Goal: Transaction & Acquisition: Purchase product/service

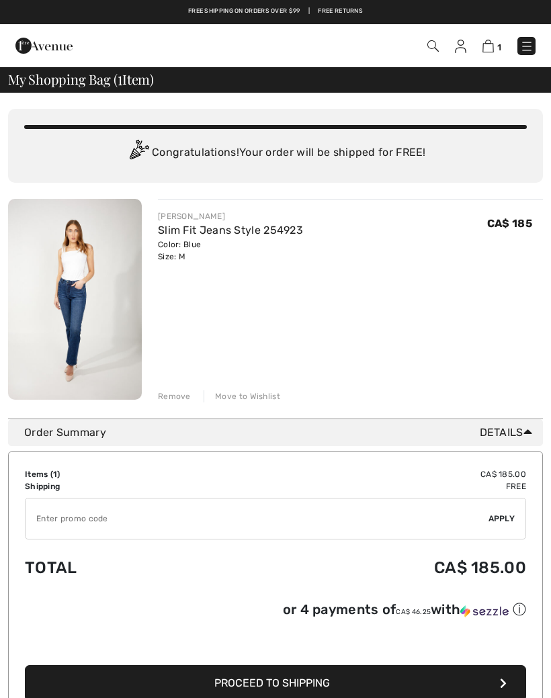
click at [64, 521] on input "TEXT" at bounding box center [257, 518] width 463 height 40
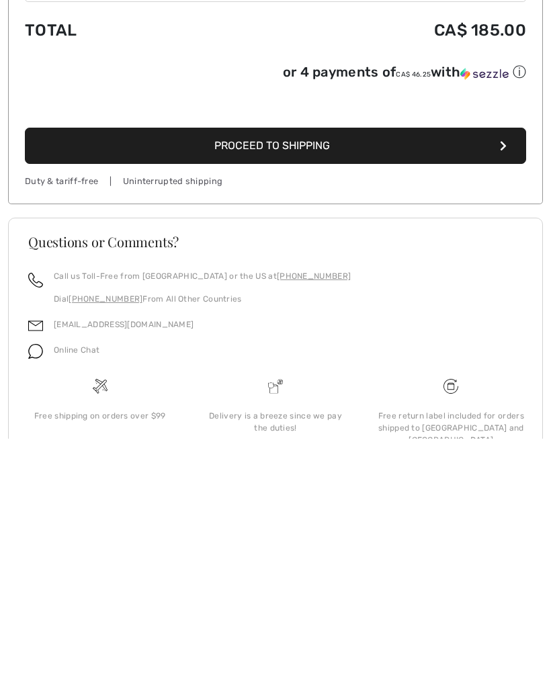
scroll to position [278, 0]
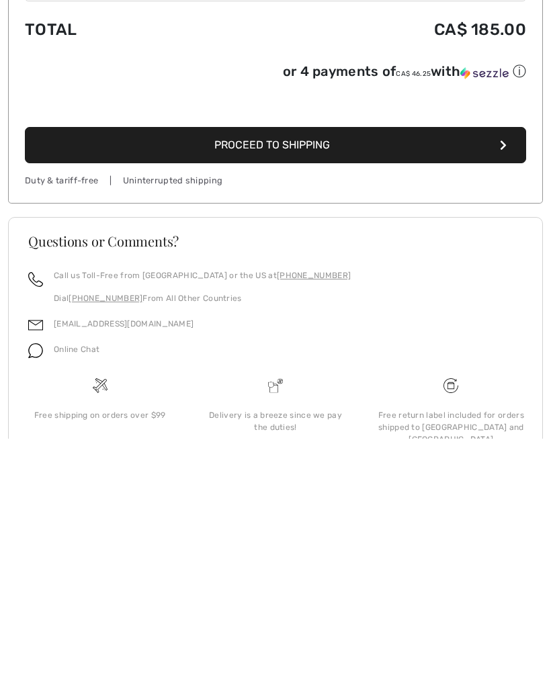
click at [40, 603] on img at bounding box center [35, 610] width 15 height 15
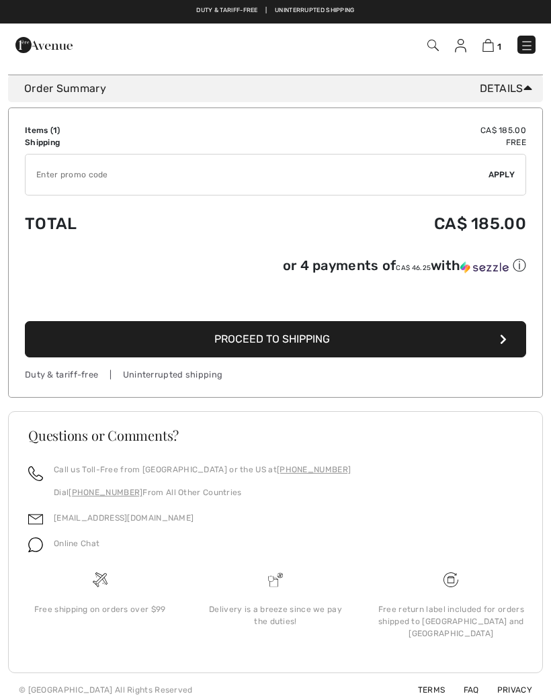
click at [39, 548] on img at bounding box center [35, 545] width 15 height 15
click at [69, 561] on div "Online Chat" at bounding box center [71, 548] width 56 height 26
click at [50, 551] on div "Online Chat" at bounding box center [71, 548] width 56 height 26
click at [36, 551] on img at bounding box center [35, 545] width 15 height 15
click at [75, 548] on span "Online Chat" at bounding box center [77, 543] width 46 height 9
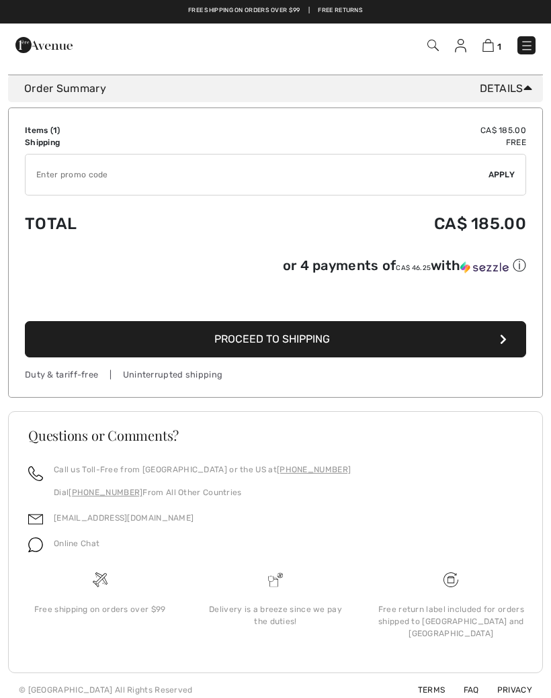
click at [42, 551] on img at bounding box center [35, 545] width 15 height 15
click at [115, 603] on div "Free shipping on orders over $99" at bounding box center [99, 614] width 175 height 85
click at [130, 443] on h3 "Questions or Comments?" at bounding box center [275, 435] width 494 height 13
click at [85, 180] on input "TEXT" at bounding box center [257, 175] width 463 height 40
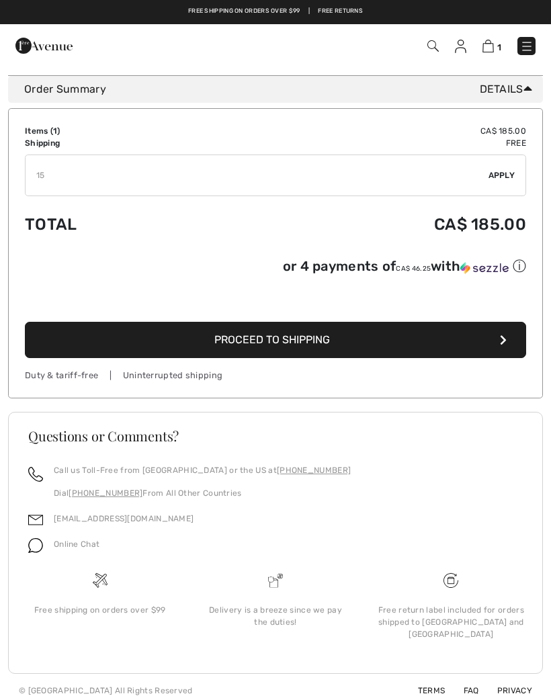
click at [504, 170] on span "Apply" at bounding box center [501, 175] width 27 height 12
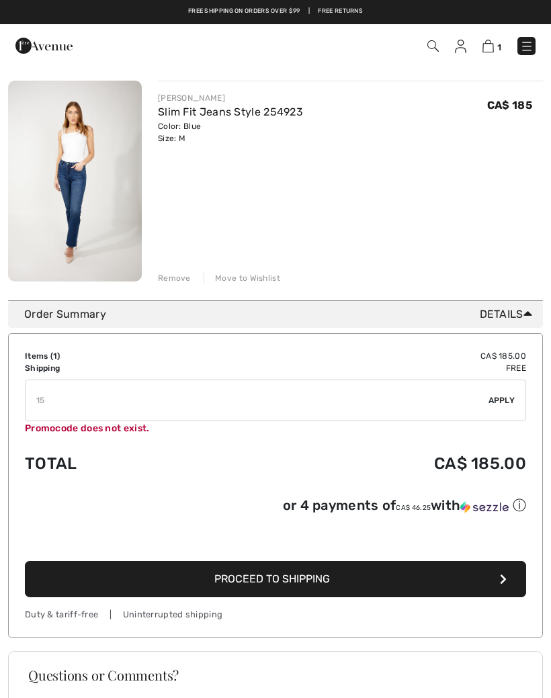
scroll to position [108, 0]
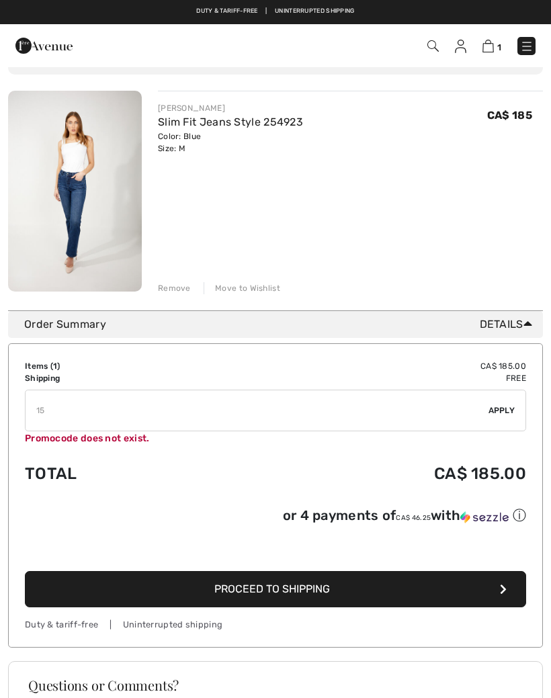
click at [67, 414] on input "TEXT" at bounding box center [257, 410] width 463 height 40
type input "1"
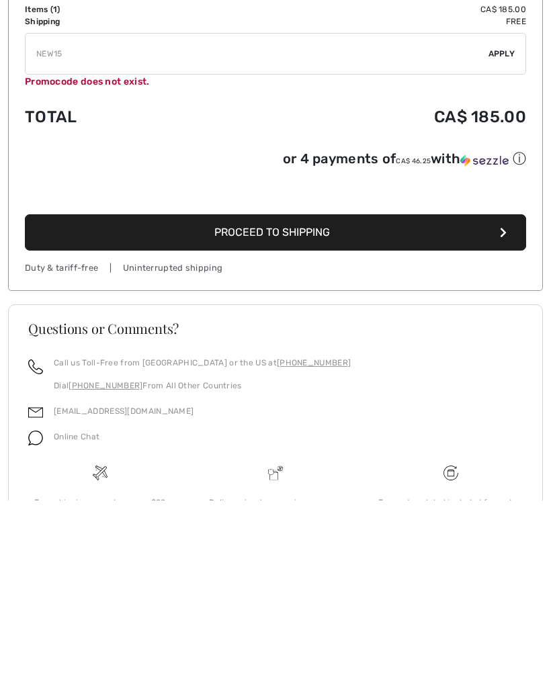
scroll to position [273, 0]
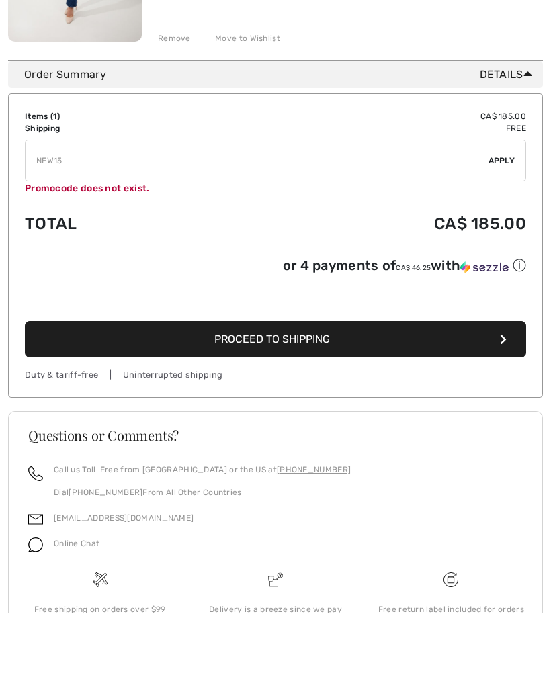
type input "NEW15"
click at [504, 240] on span "Apply" at bounding box center [501, 246] width 27 height 12
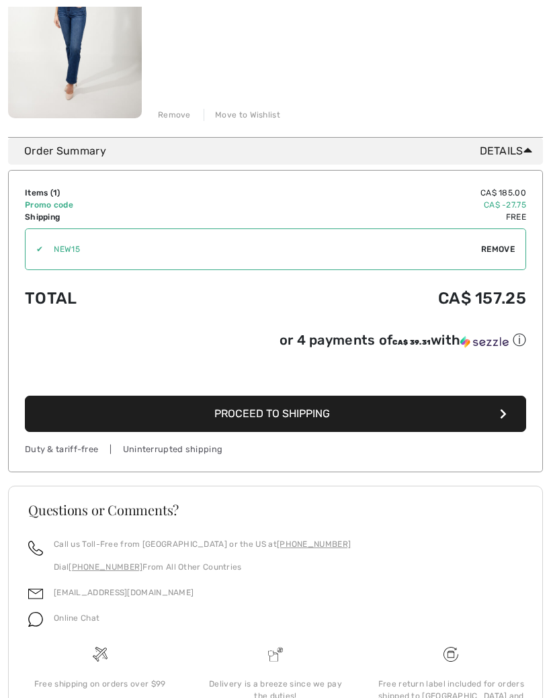
scroll to position [294, 0]
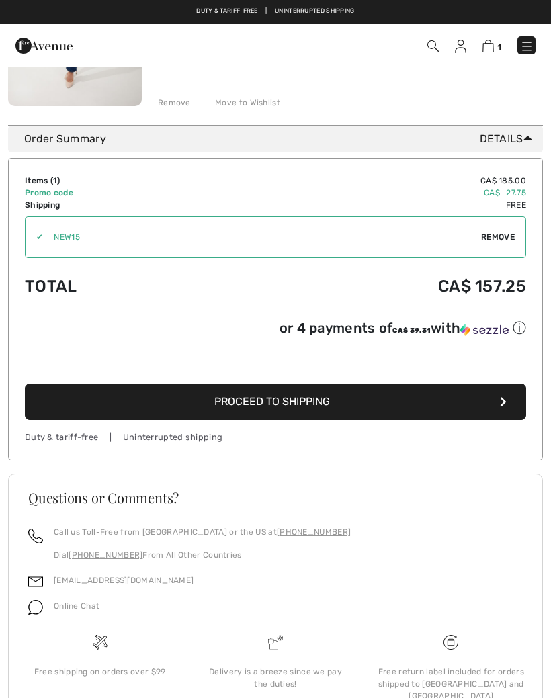
click at [326, 408] on span "Proceed to Shipping" at bounding box center [272, 401] width 116 height 13
click at [291, 395] on span "Proceed to Shipping" at bounding box center [272, 401] width 116 height 13
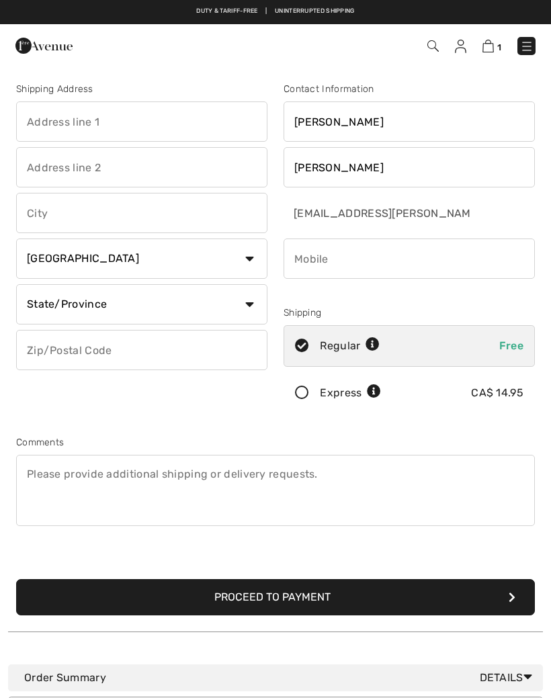
click at [136, 126] on input "text" at bounding box center [141, 121] width 251 height 40
type input "#704 - 200 Bellerose Drive"
type input "St. [PERSON_NAME]"
select select "AB"
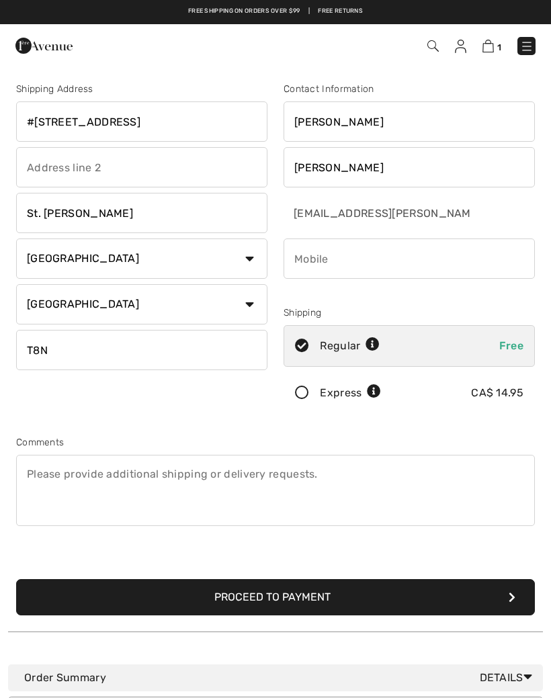
type input "T8N7P7"
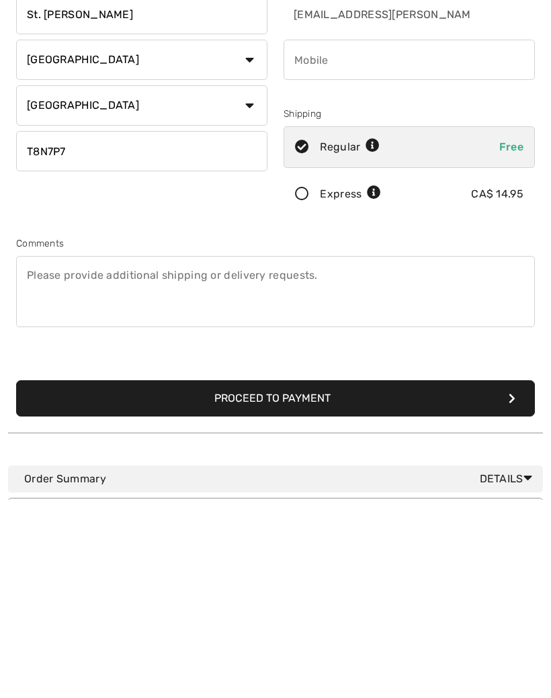
click at [309, 579] on button "Proceed to Payment" at bounding box center [275, 597] width 519 height 36
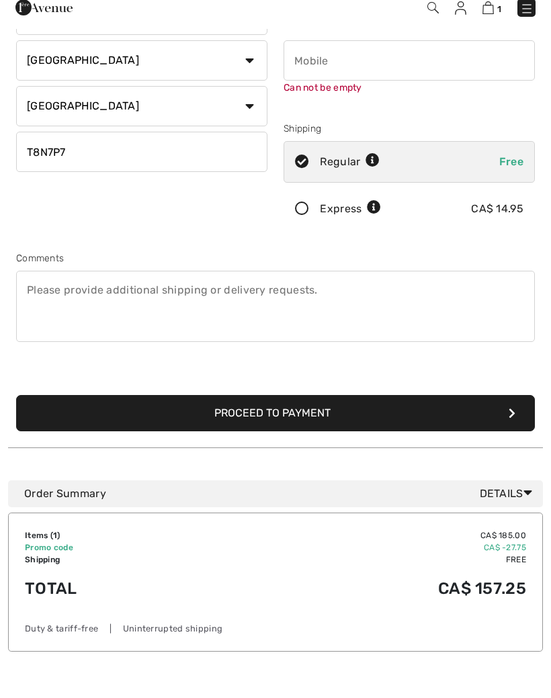
scroll to position [142, 0]
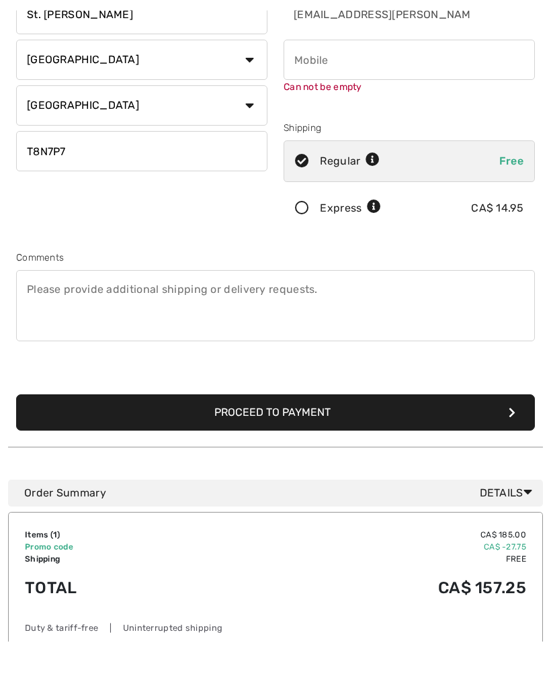
click at [316, 112] on input "phone" at bounding box center [408, 117] width 251 height 40
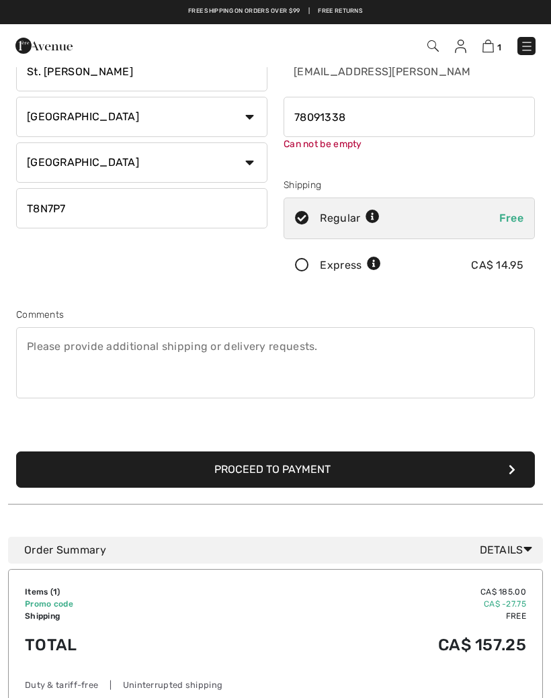
type input "7809133852"
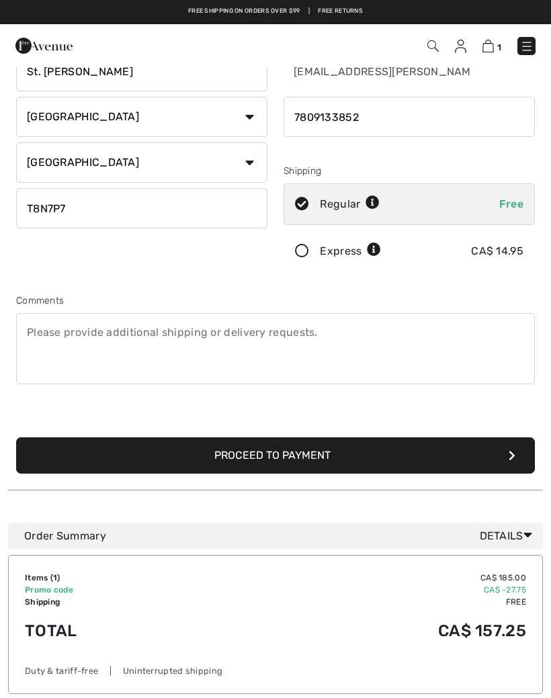
click at [285, 451] on button "Proceed to Payment" at bounding box center [275, 455] width 519 height 36
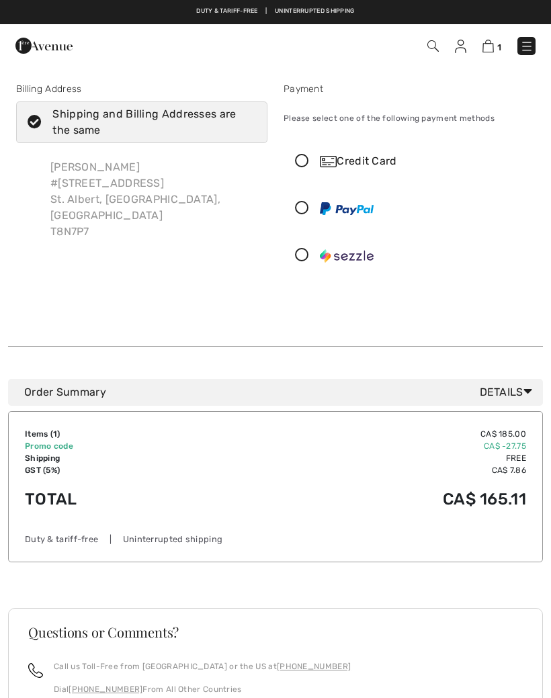
click at [304, 161] on icon at bounding box center [302, 162] width 36 height 14
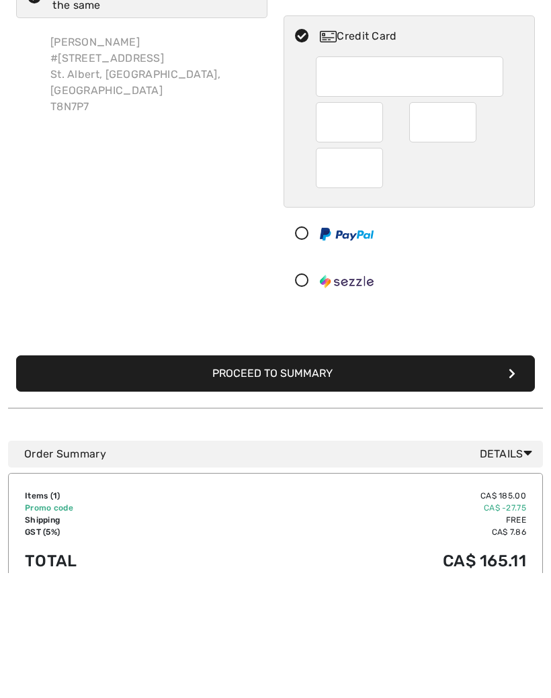
click at [330, 480] on button "Proceed to Summary" at bounding box center [275, 498] width 519 height 36
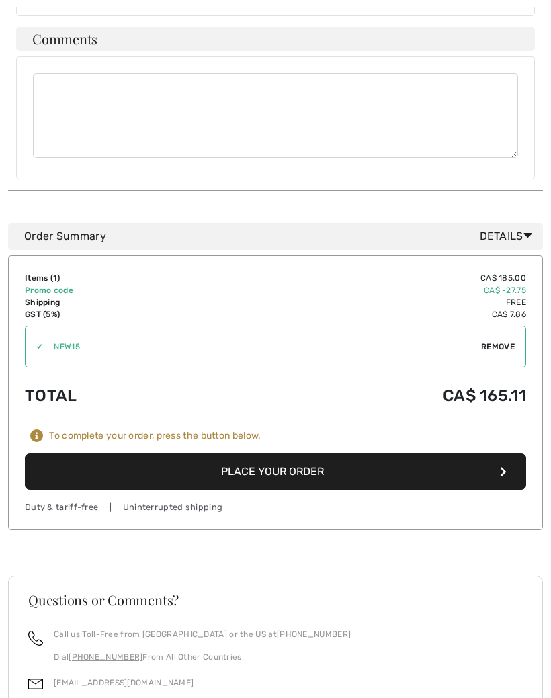
scroll to position [550, 0]
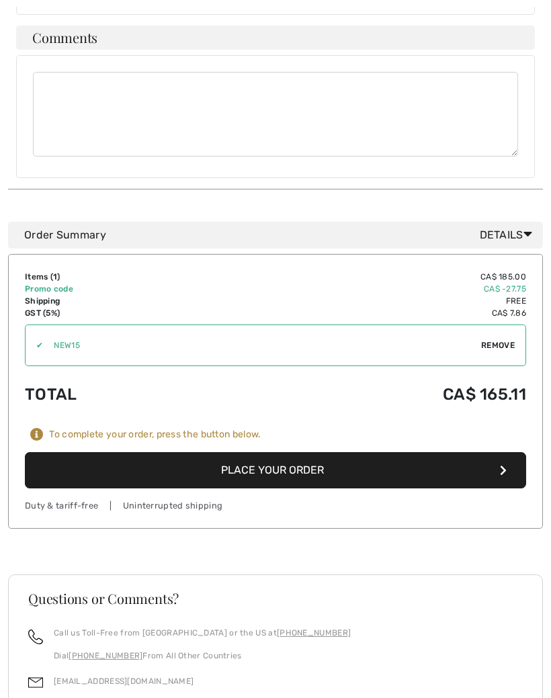
click at [298, 452] on button "Place Your Order" at bounding box center [275, 470] width 501 height 36
